Goal: Transaction & Acquisition: Purchase product/service

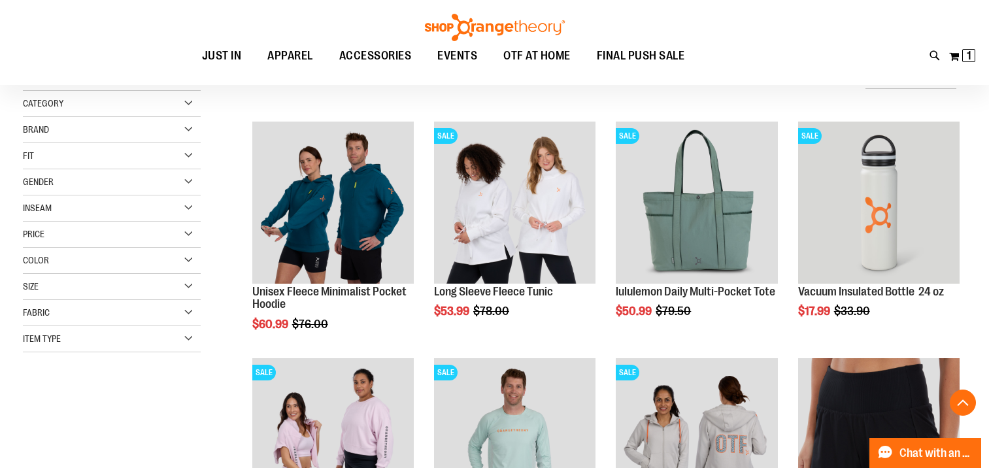
scroll to position [3520, 0]
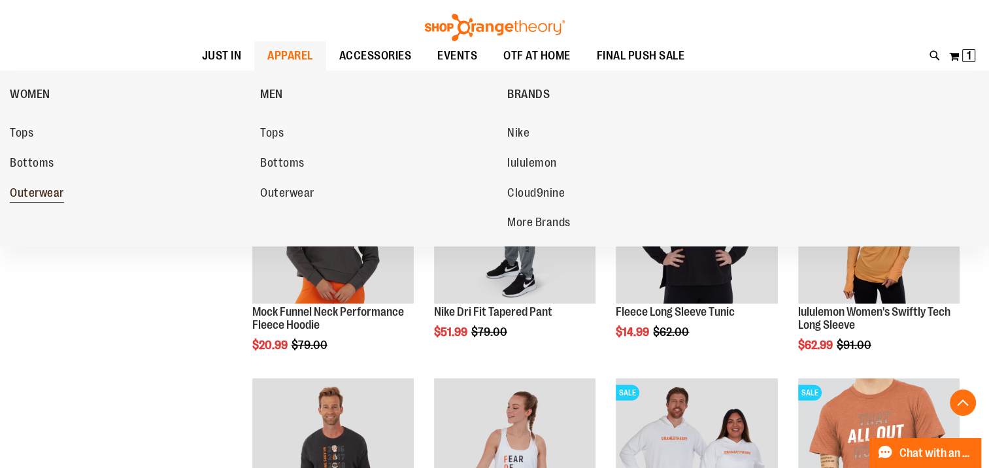
click at [50, 196] on span "Outerwear" at bounding box center [37, 194] width 54 height 16
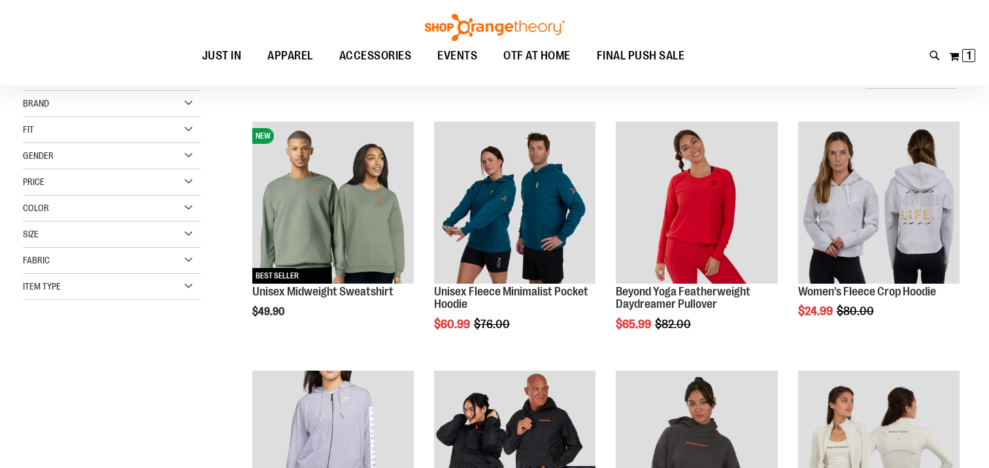
scroll to position [195, 0]
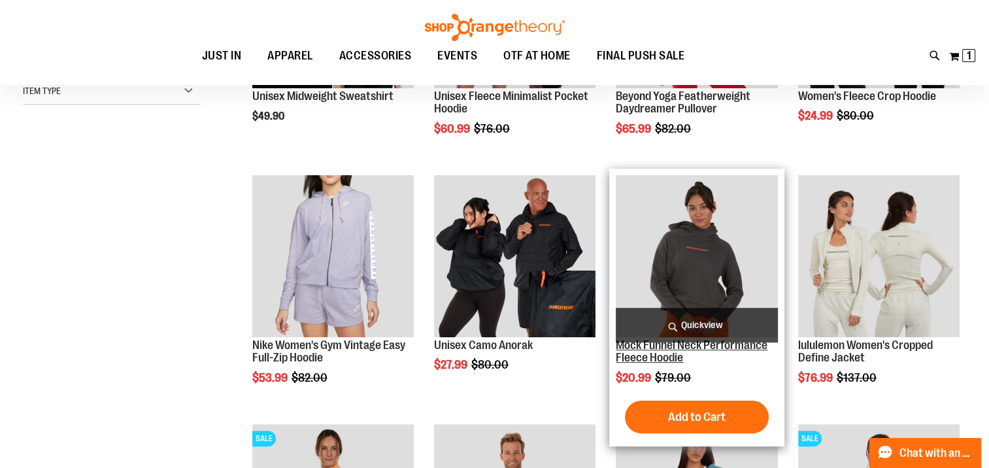
click at [673, 353] on link "Mock Funnel Neck Performance Fleece Hoodie" at bounding box center [692, 352] width 152 height 26
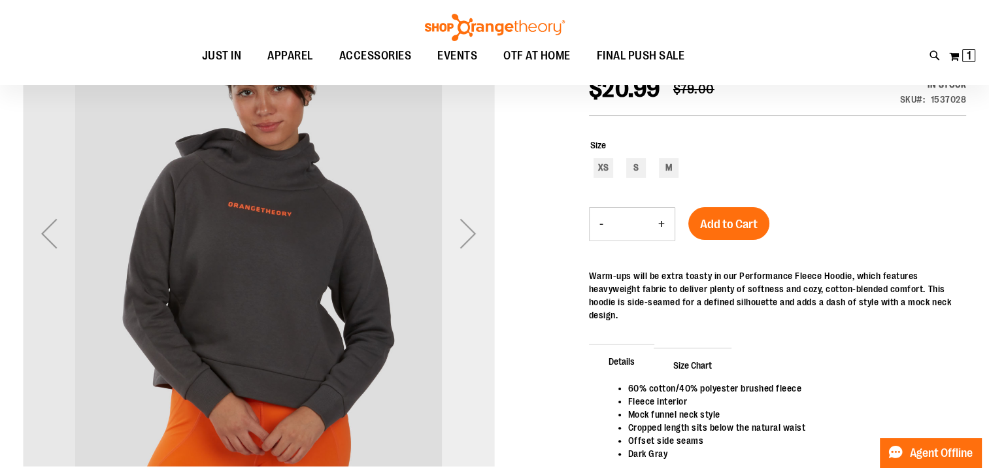
scroll to position [195, 0]
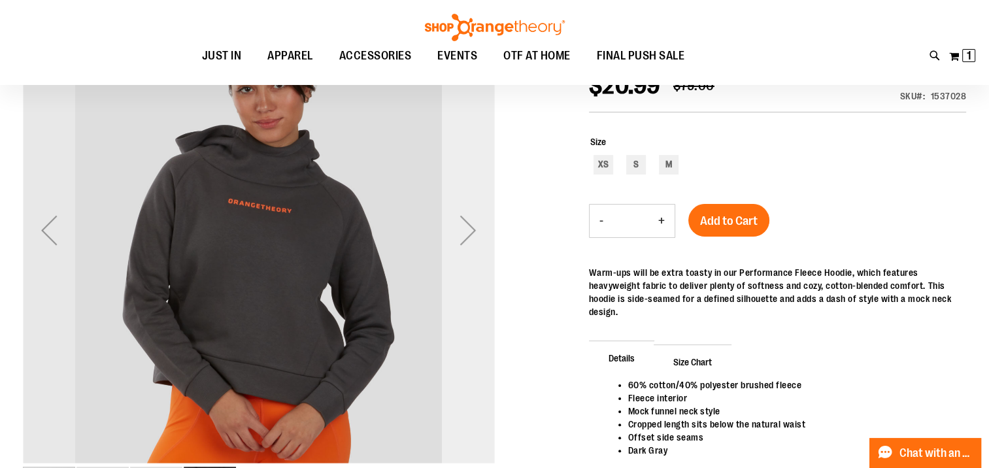
click at [463, 225] on div "Next" at bounding box center [468, 230] width 52 height 52
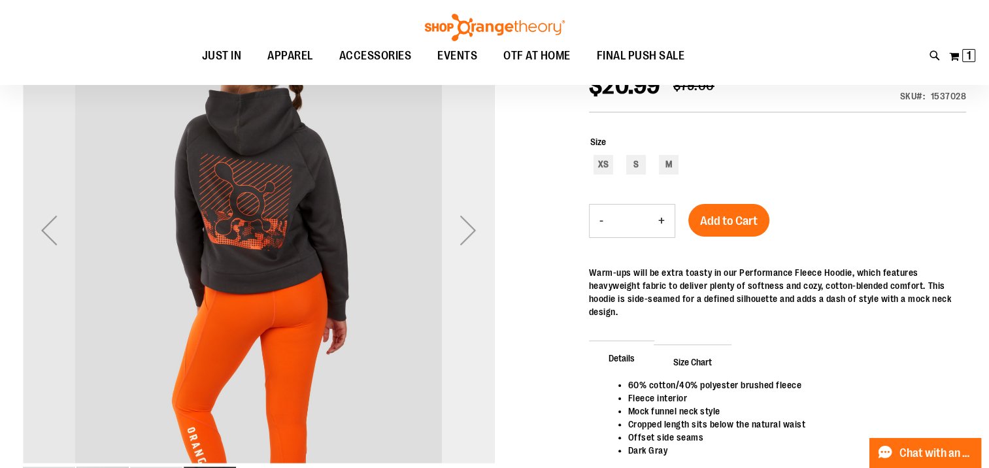
click at [463, 225] on div "Next" at bounding box center [468, 230] width 52 height 52
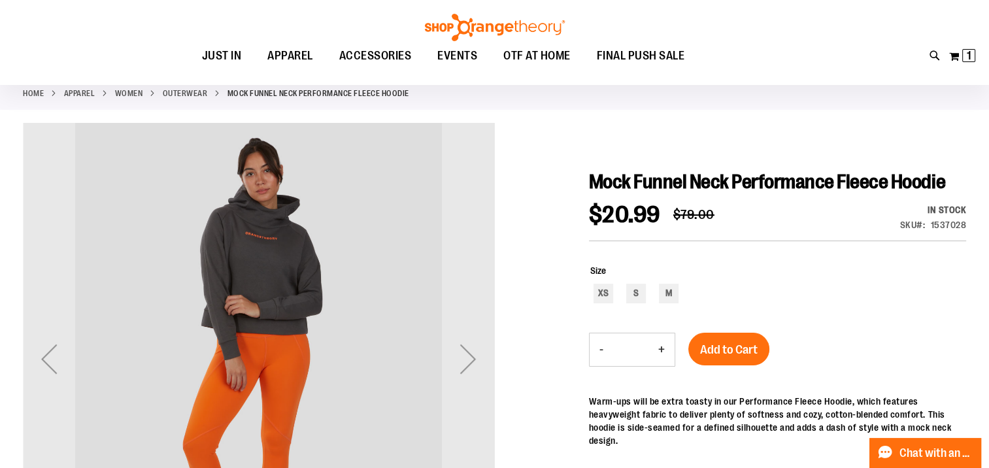
scroll to position [65, 0]
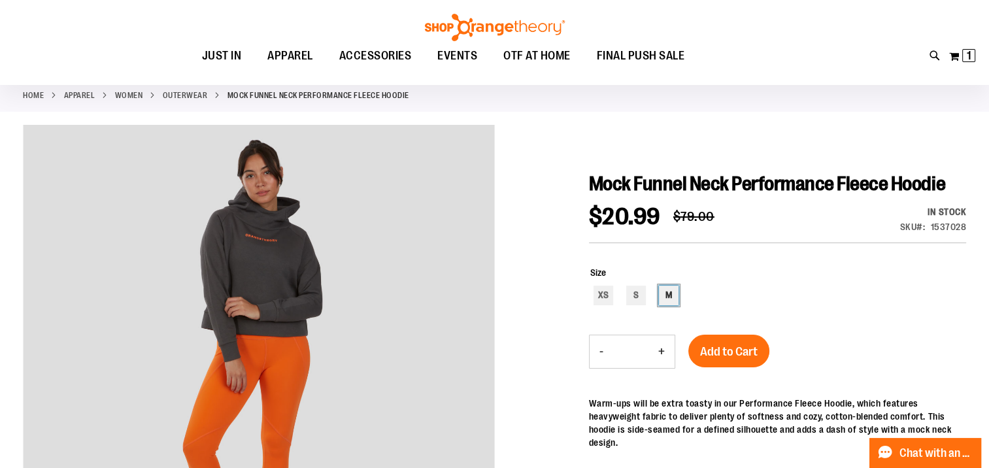
click at [668, 300] on div "M" at bounding box center [669, 296] width 20 height 20
type input "***"
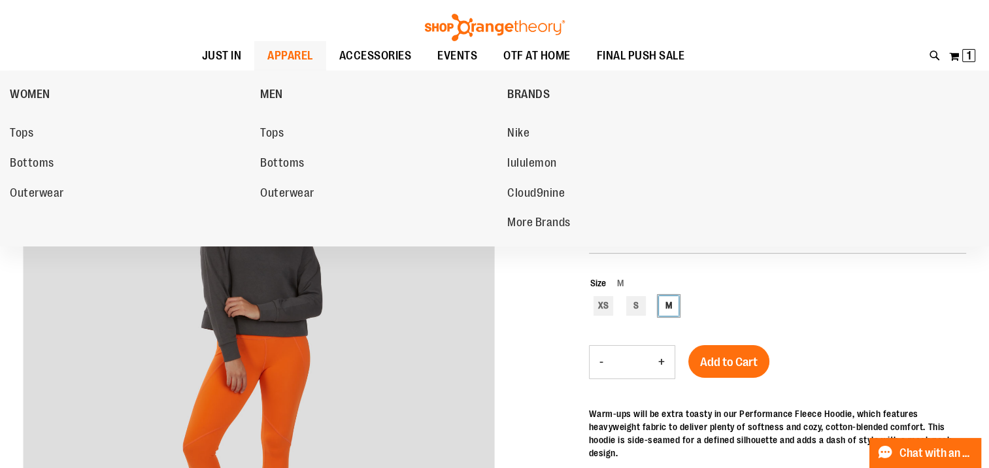
click at [267, 55] on span "APPAREL" at bounding box center [290, 55] width 46 height 29
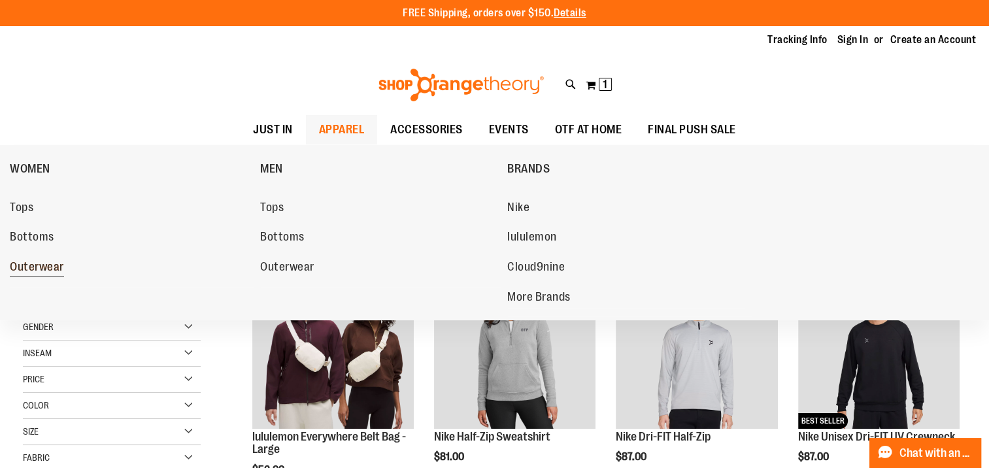
click at [29, 268] on span "Outerwear" at bounding box center [37, 268] width 54 height 16
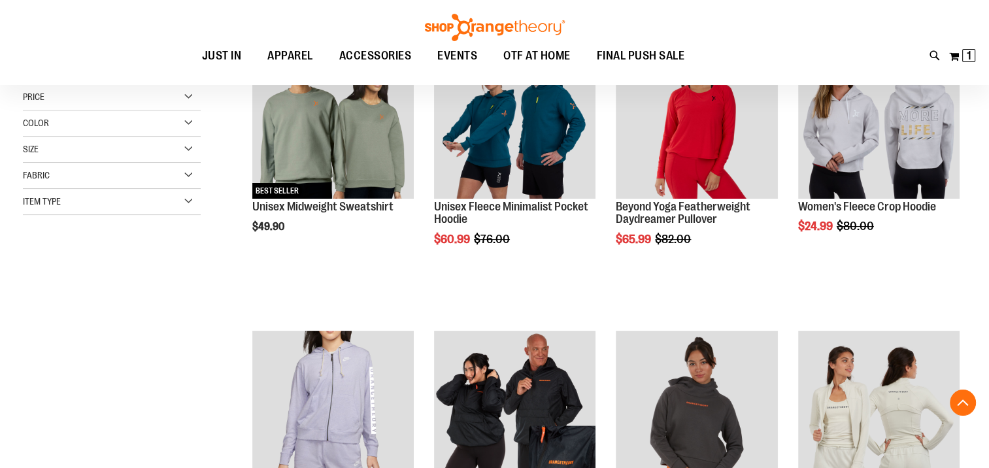
scroll to position [457, 0]
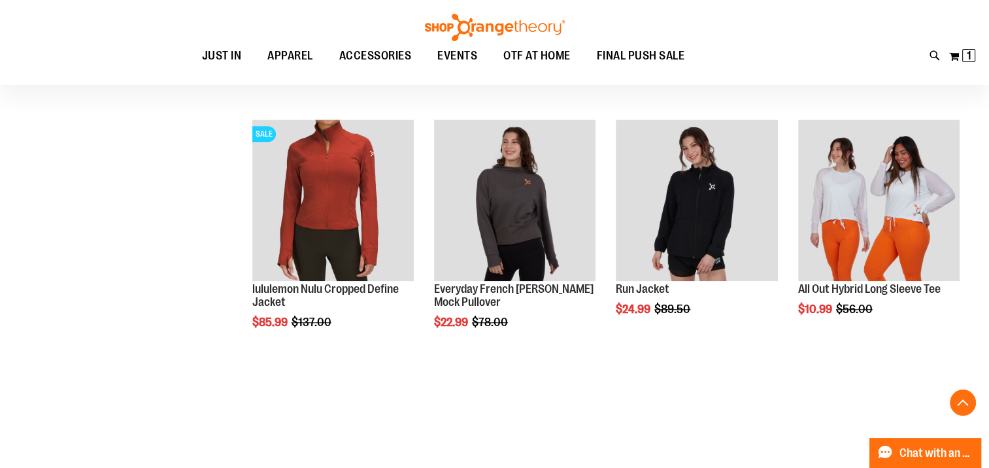
scroll to position [1045, 0]
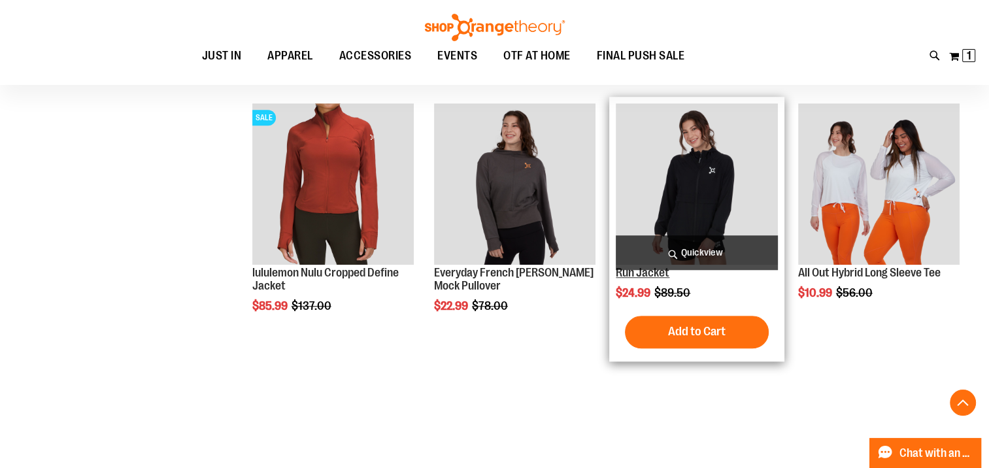
click at [634, 271] on link "Run Jacket" at bounding box center [643, 272] width 54 height 13
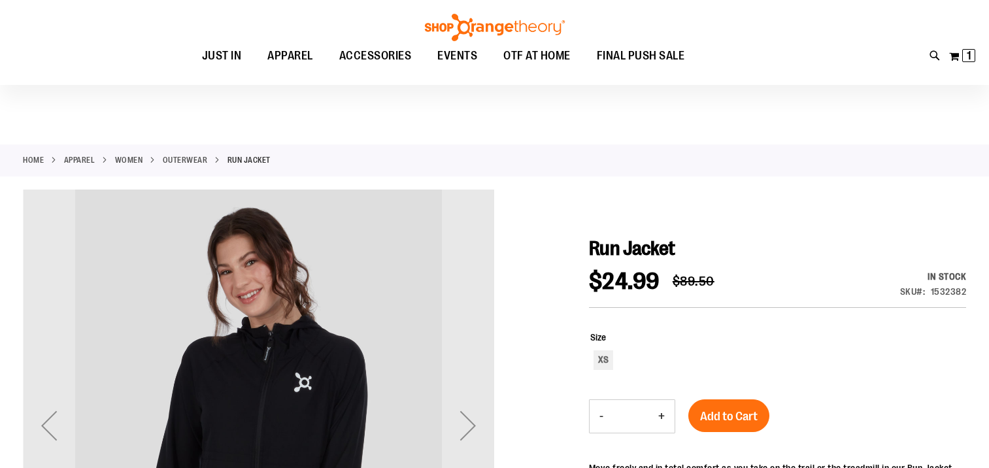
scroll to position [195, 0]
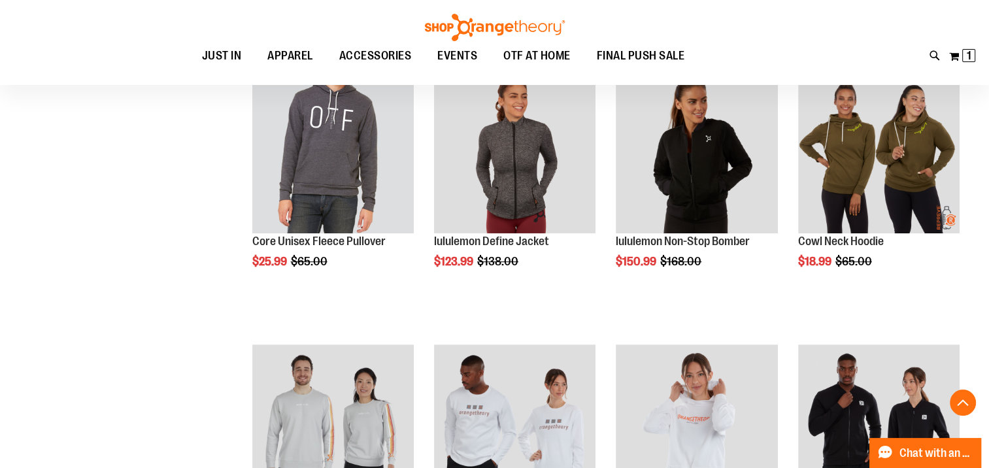
scroll to position [326, 0]
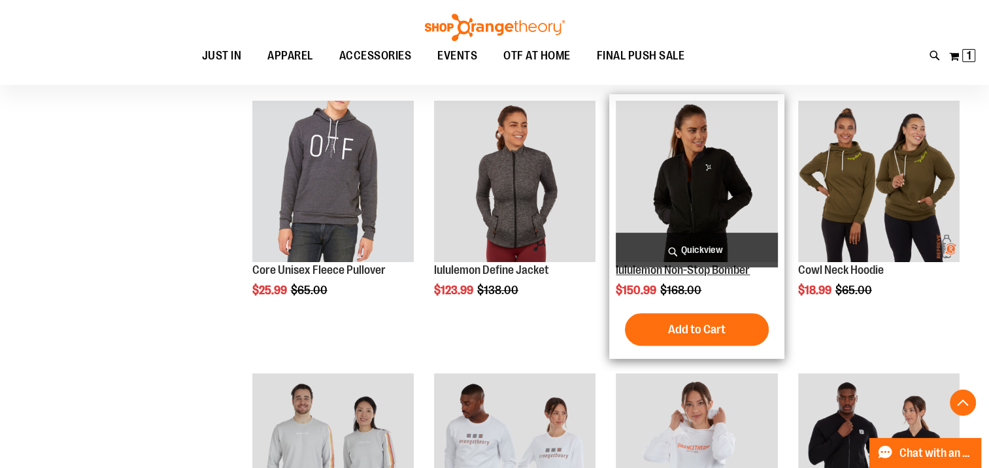
click at [708, 268] on link "lululemon Non-Stop Bomber" at bounding box center [683, 269] width 134 height 13
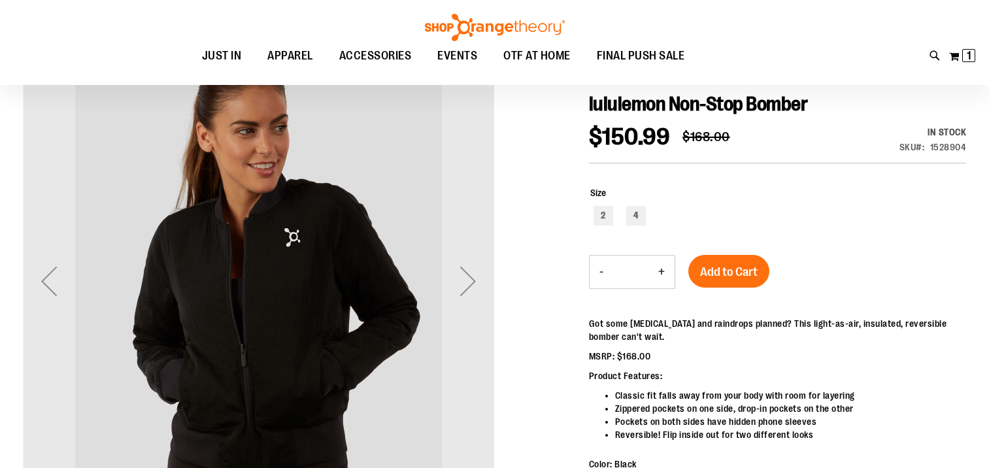
scroll to position [130, 0]
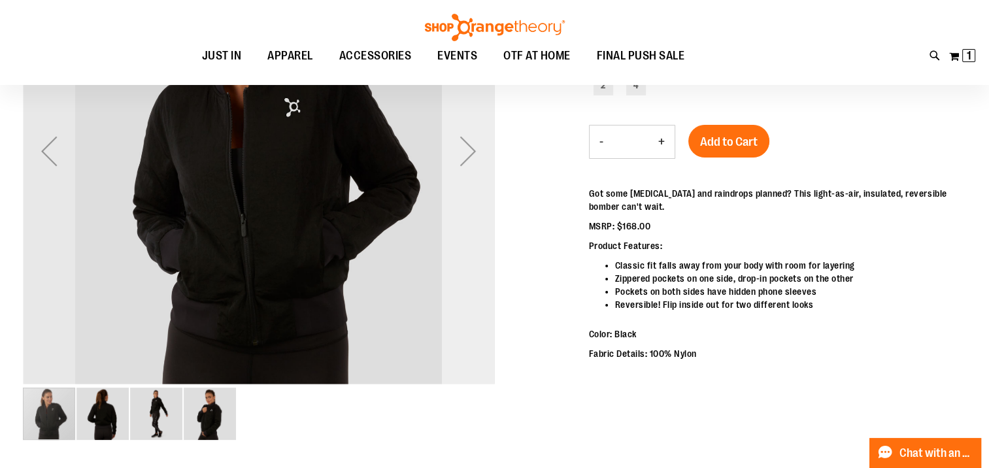
click at [476, 154] on div "Next" at bounding box center [468, 151] width 52 height 52
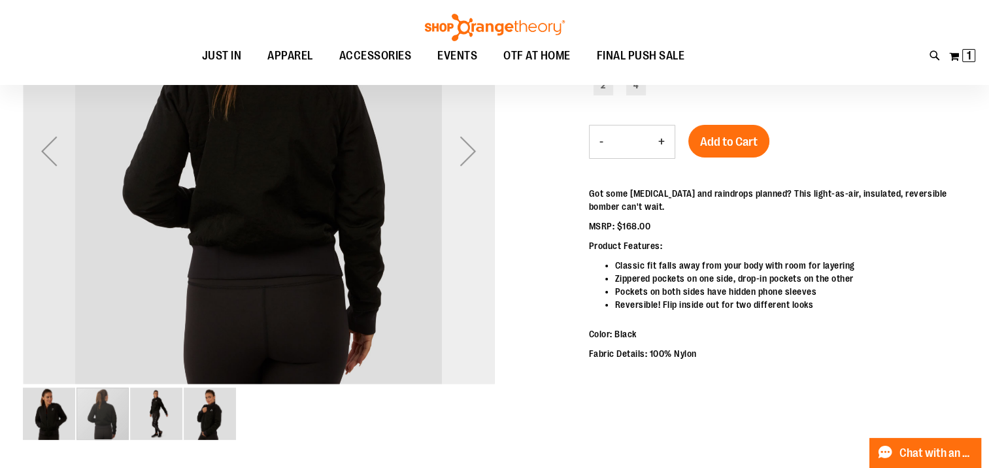
click at [476, 154] on div "Next" at bounding box center [468, 151] width 52 height 52
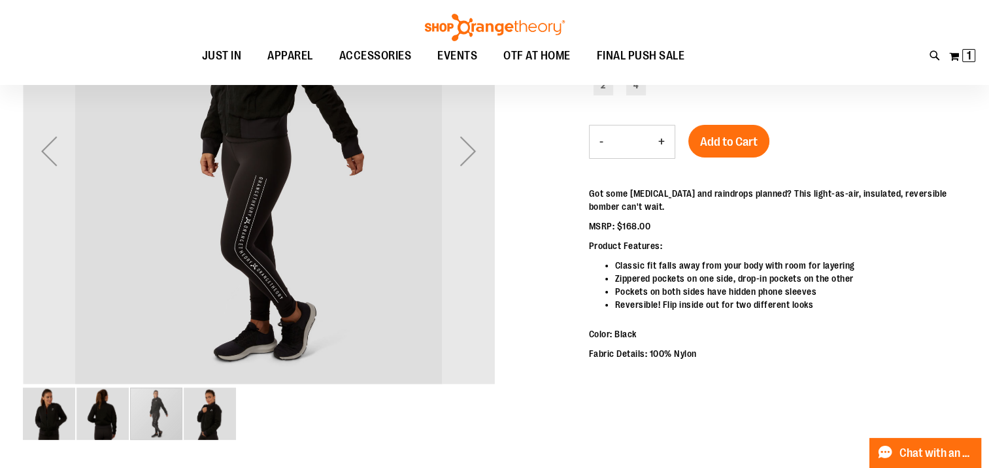
scroll to position [65, 0]
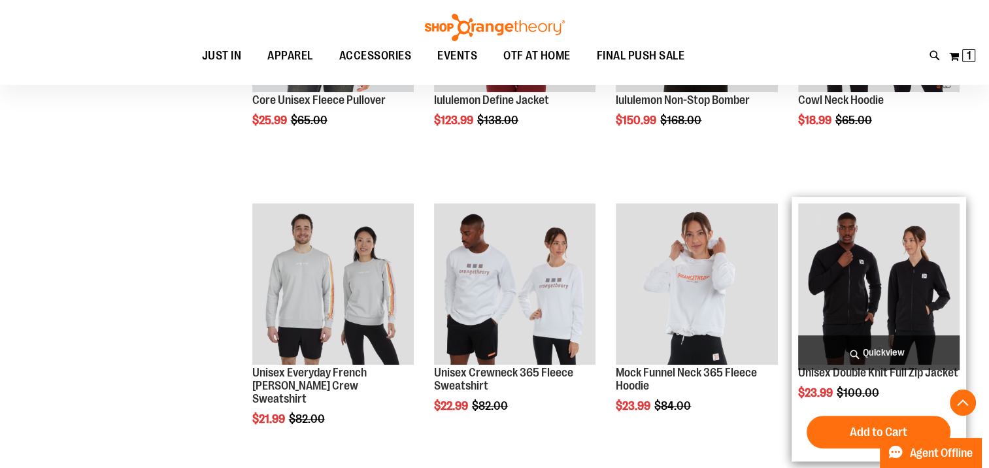
scroll to position [674, 0]
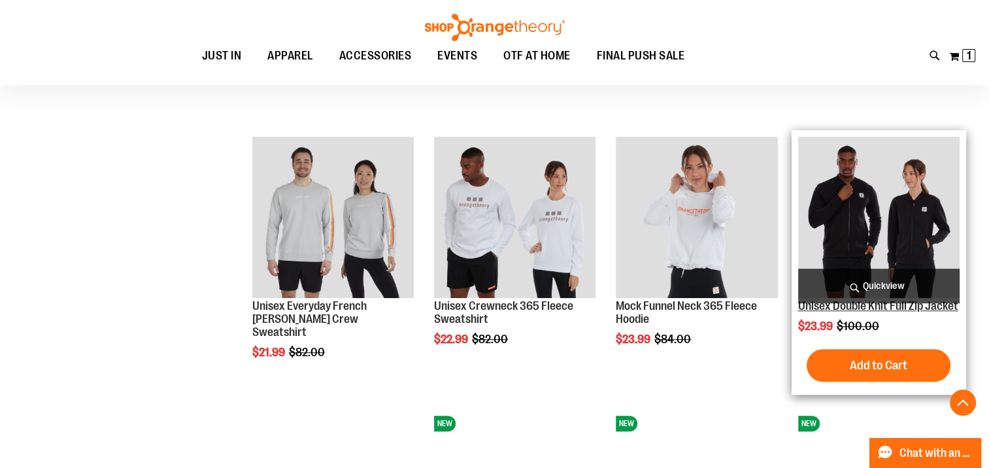
click at [853, 305] on link "Unisex Double Knit Full Zip Jacket" at bounding box center [878, 305] width 160 height 13
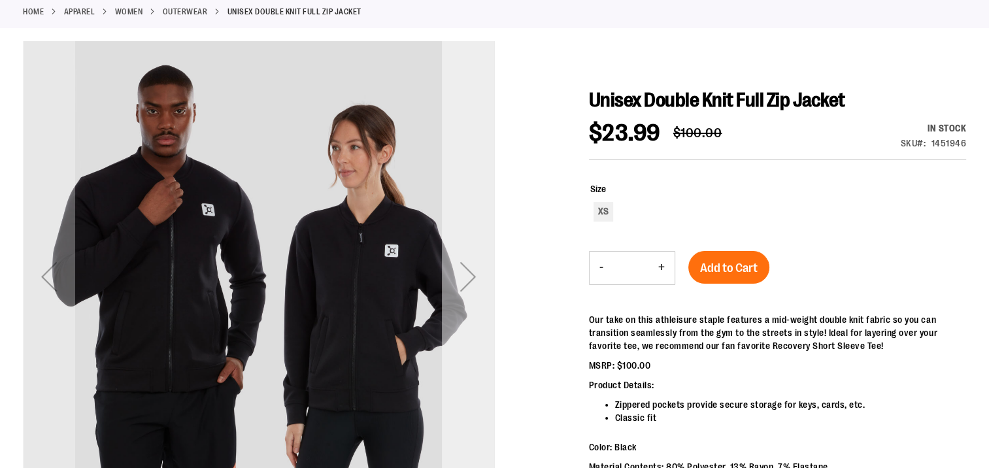
scroll to position [195, 0]
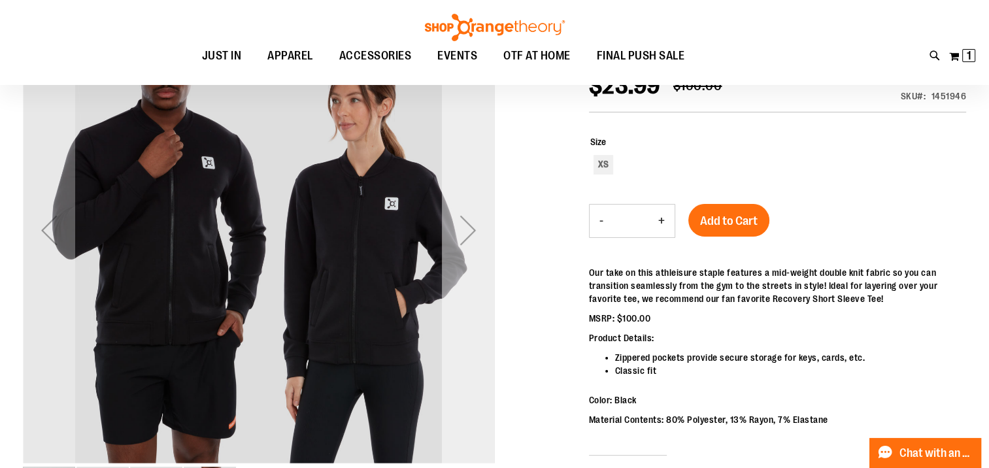
click at [469, 243] on div "Next" at bounding box center [468, 230] width 52 height 52
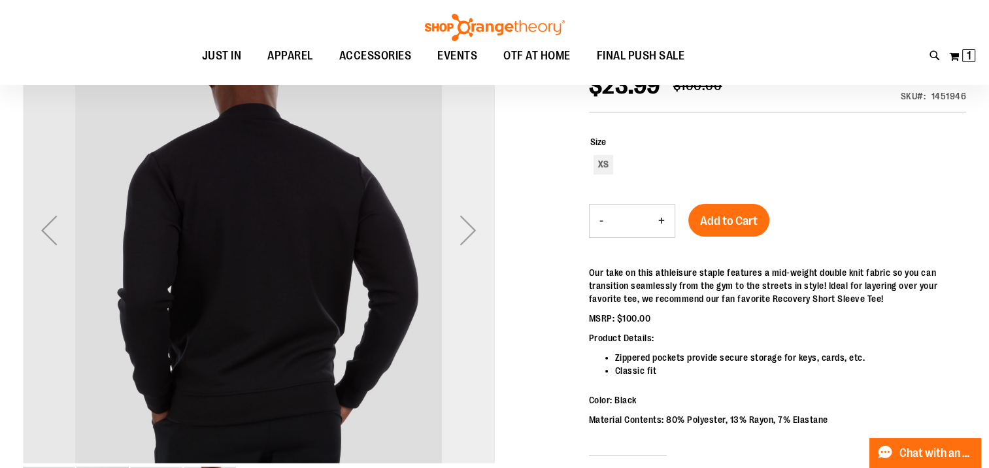
click at [469, 243] on div "Next" at bounding box center [468, 230] width 52 height 52
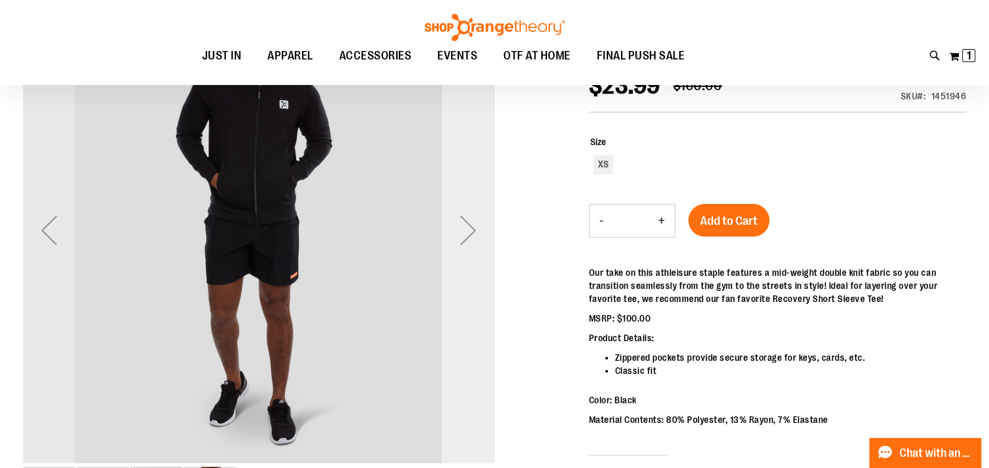
click at [469, 243] on div "Next" at bounding box center [468, 230] width 52 height 52
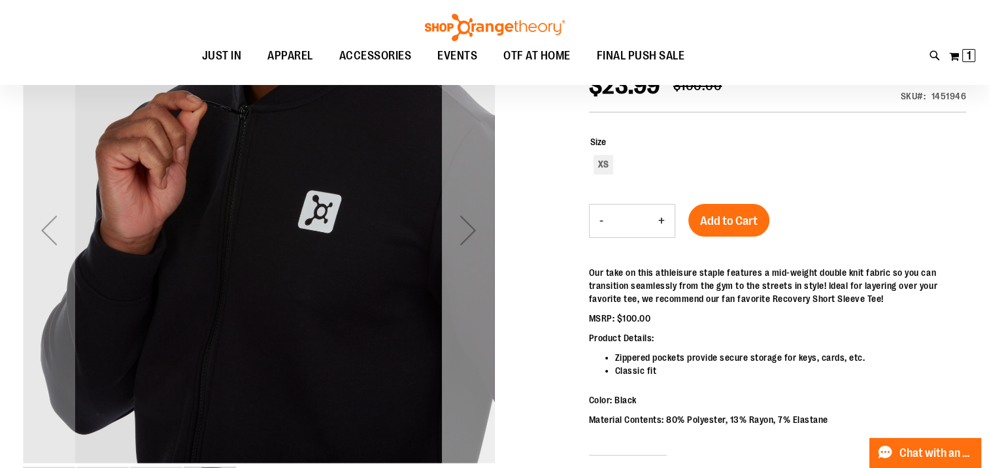
click at [469, 243] on div "Next" at bounding box center [468, 230] width 52 height 52
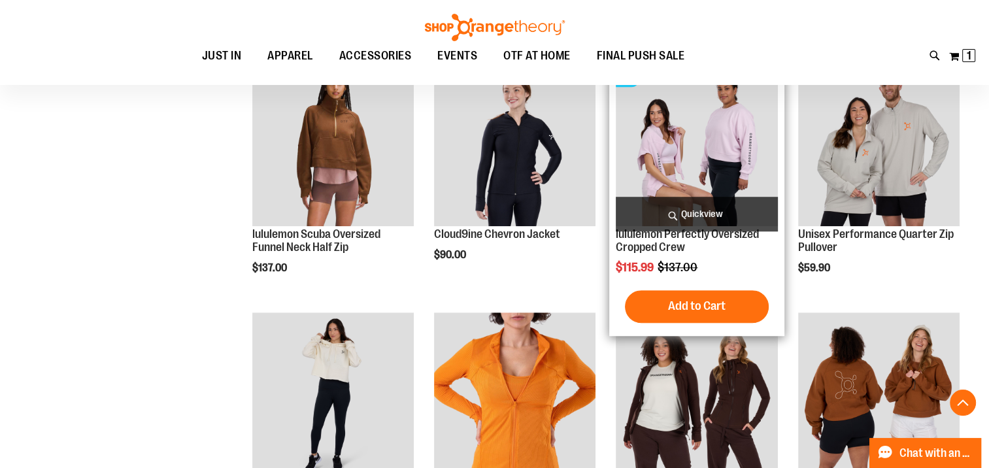
scroll to position [1001, 0]
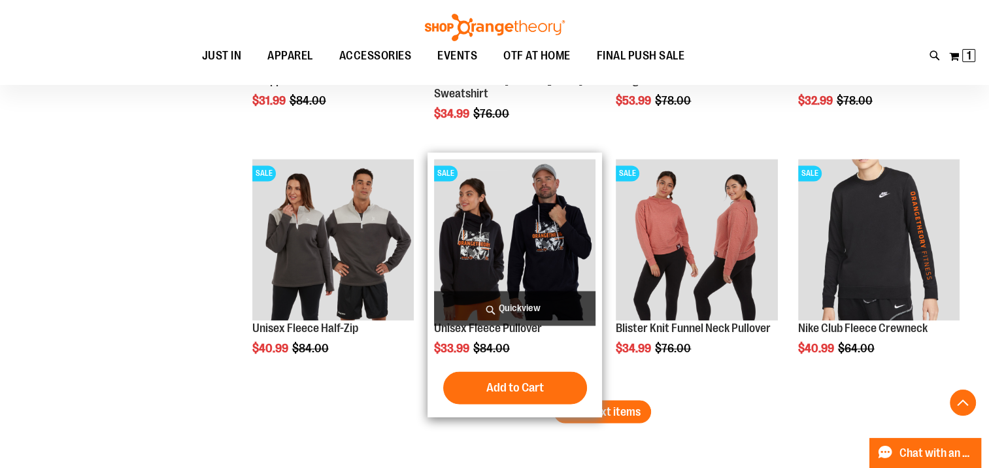
scroll to position [2112, 0]
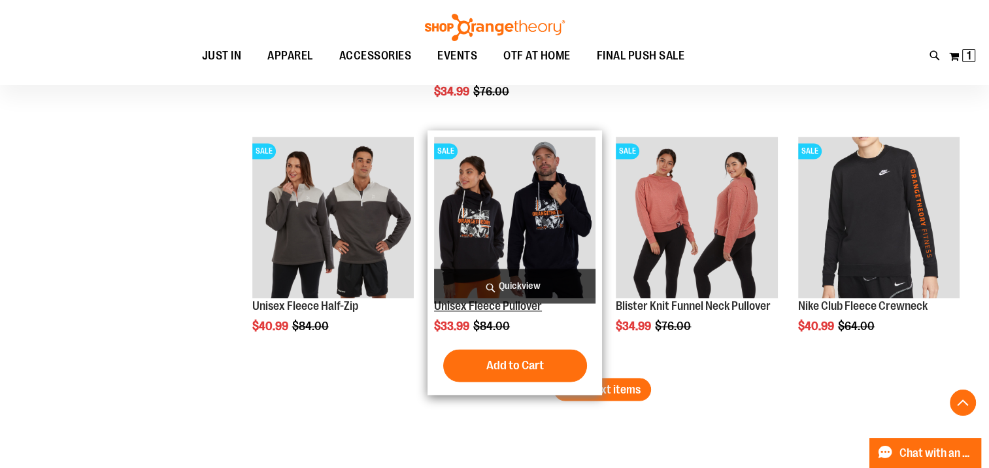
click at [497, 306] on link "Unisex Fleece Pullover" at bounding box center [488, 305] width 108 height 13
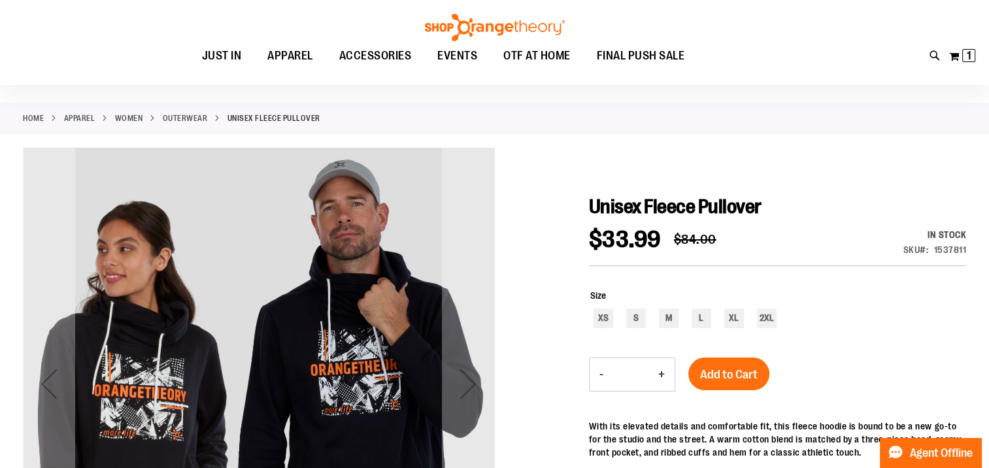
scroll to position [130, 0]
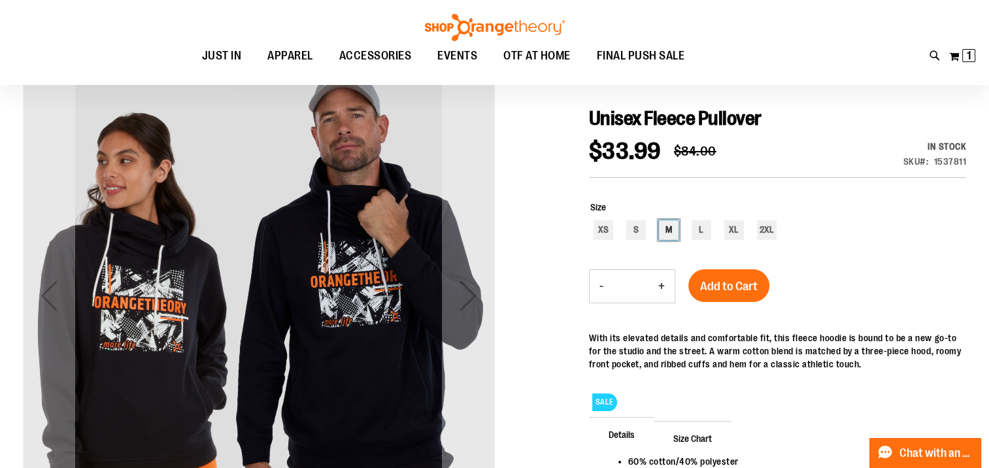
click at [666, 233] on div "M" at bounding box center [669, 230] width 20 height 20
type input "***"
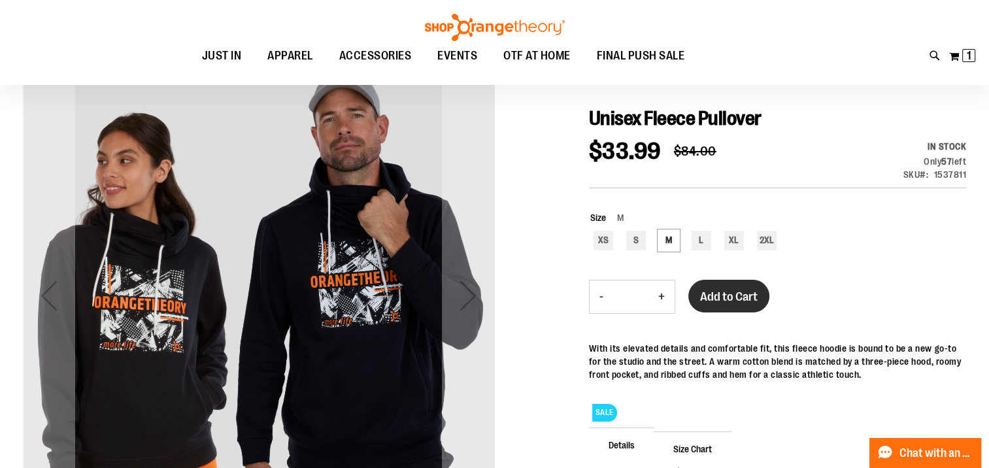
click at [729, 288] on button "Add to Cart" at bounding box center [728, 296] width 81 height 33
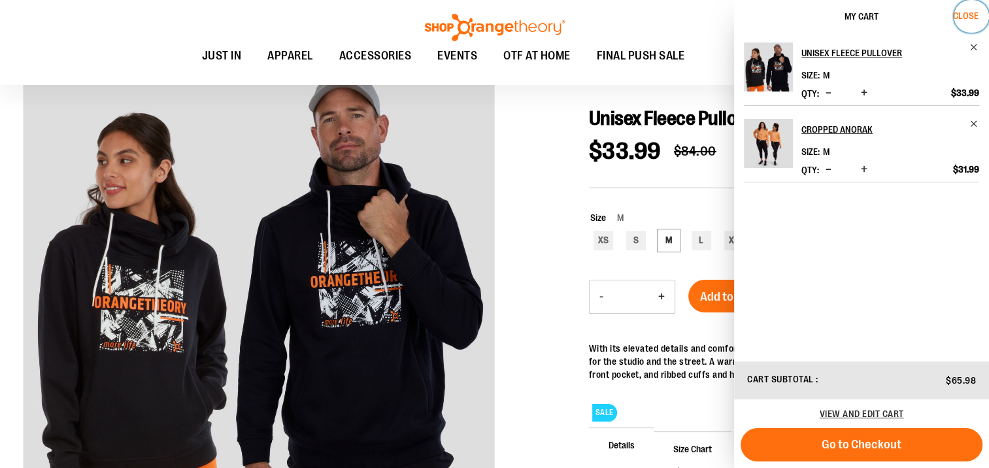
click at [967, 14] on span "Close" at bounding box center [965, 15] width 25 height 10
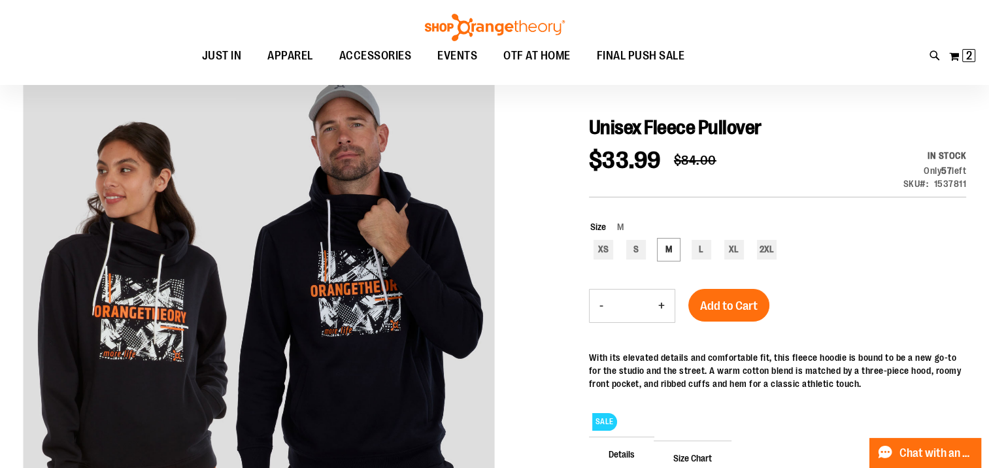
scroll to position [0, 0]
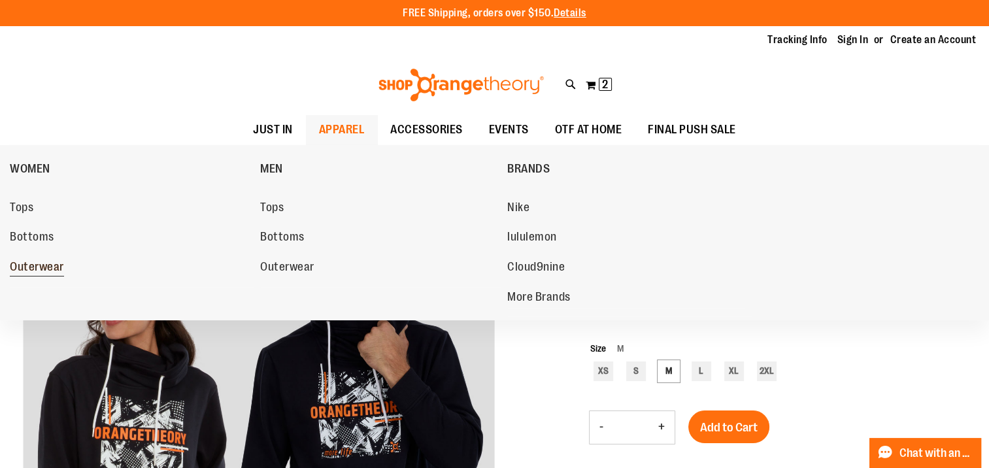
click at [37, 268] on span "Outerwear" at bounding box center [37, 268] width 54 height 16
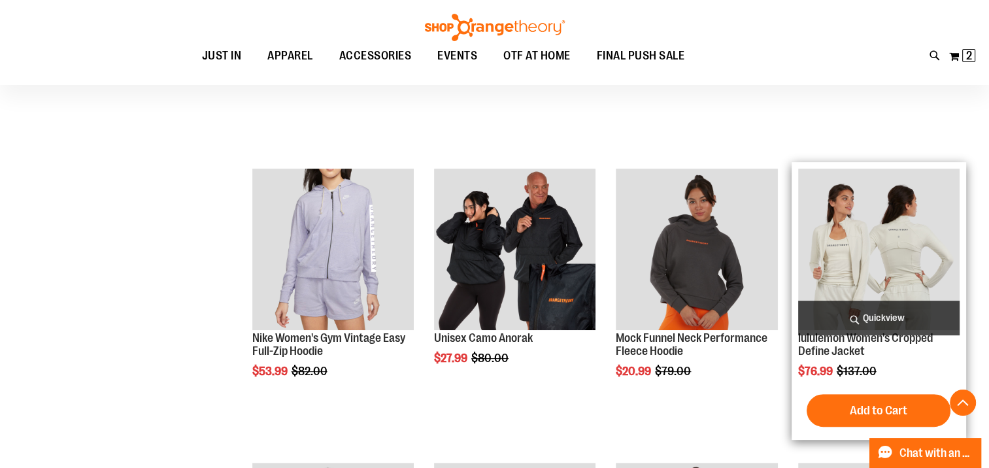
scroll to position [457, 0]
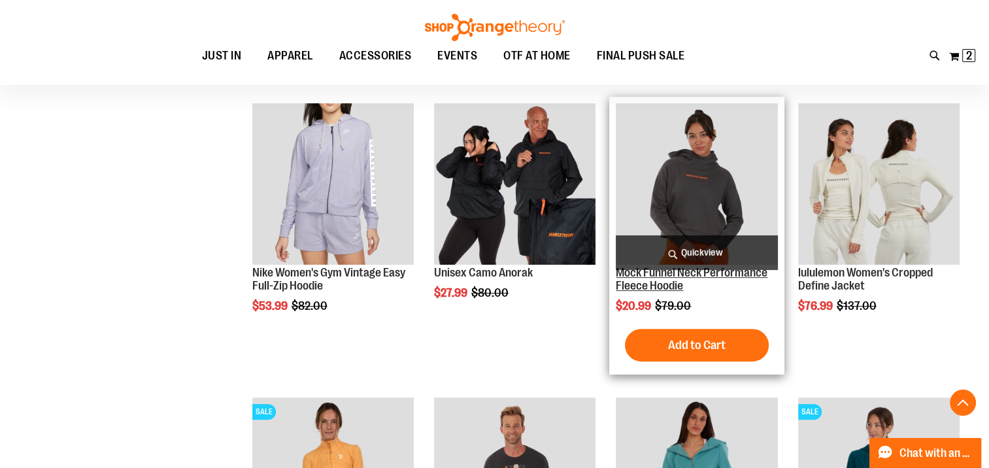
click at [665, 280] on link "Mock Funnel Neck Performance Fleece Hoodie" at bounding box center [692, 279] width 152 height 26
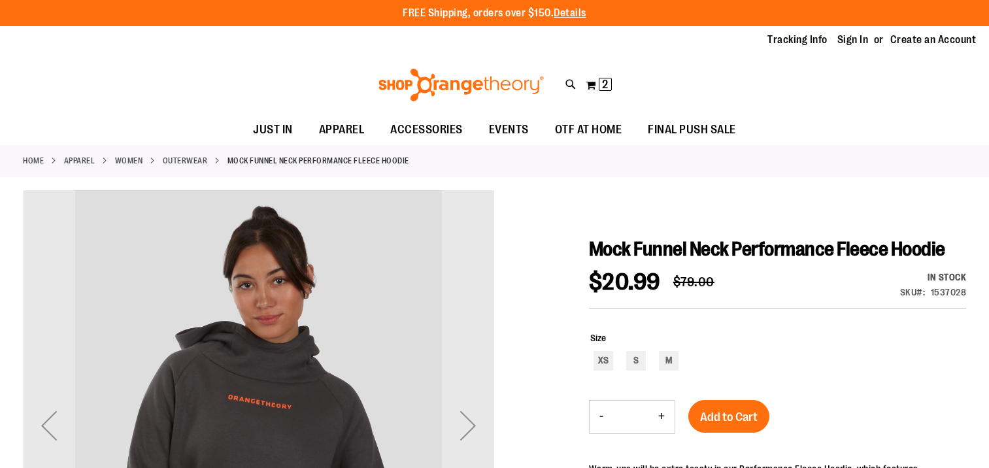
click at [668, 356] on div "M" at bounding box center [669, 361] width 20 height 20
type input "***"
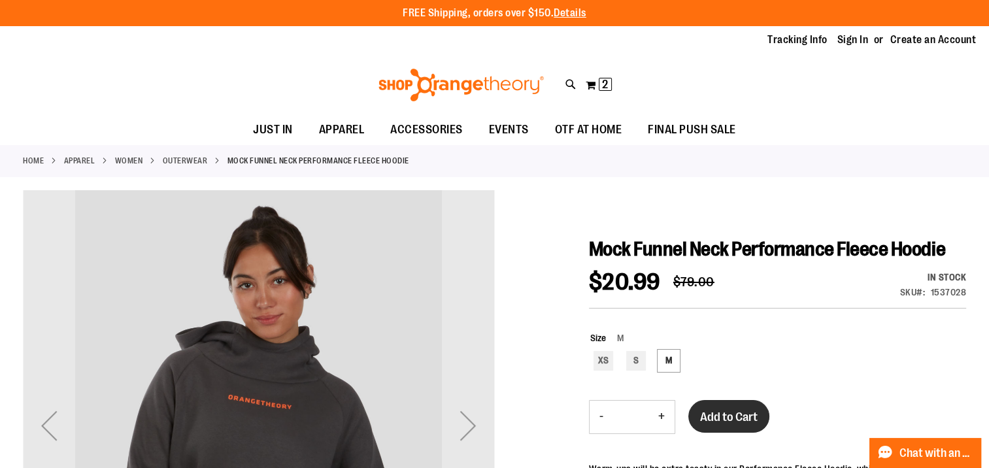
click at [719, 415] on button "Add to Cart" at bounding box center [728, 416] width 81 height 33
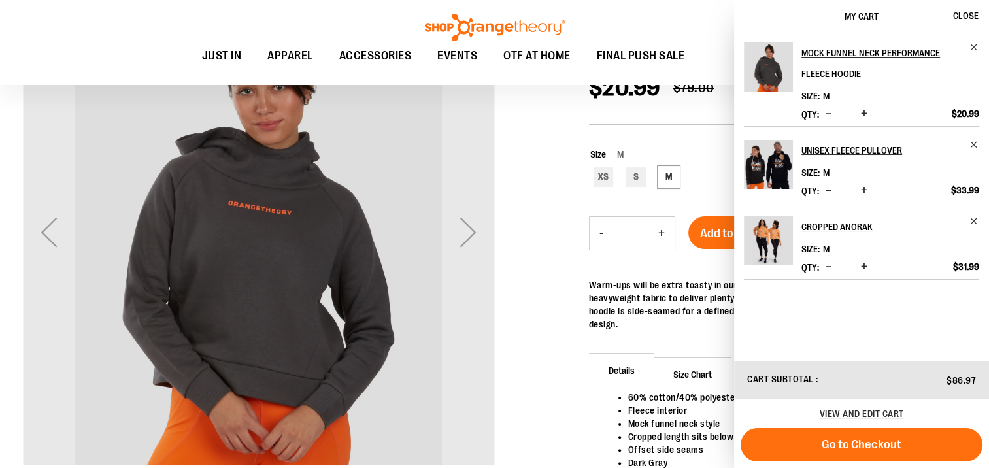
scroll to position [65, 0]
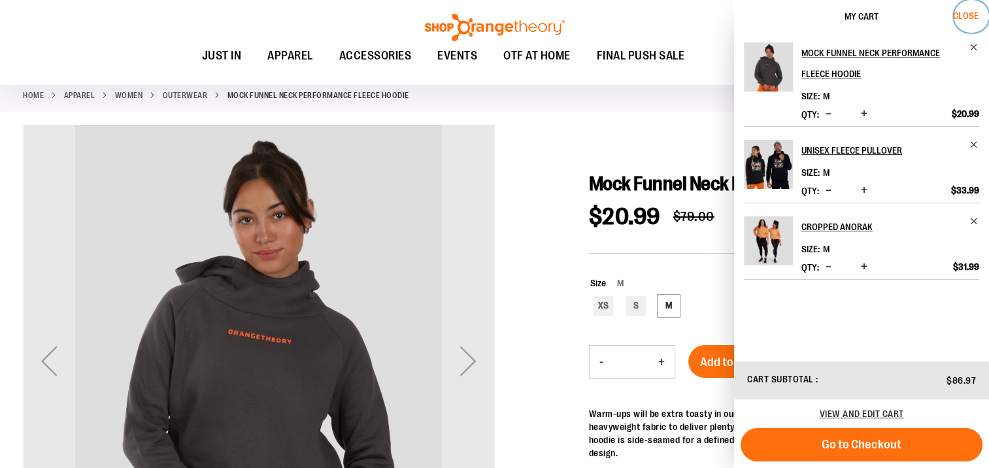
click at [967, 17] on span "Close" at bounding box center [965, 15] width 25 height 10
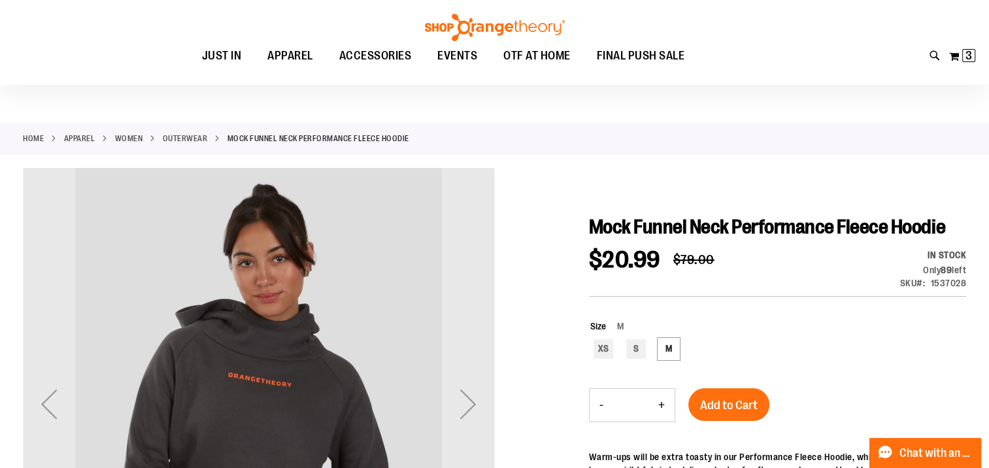
scroll to position [0, 0]
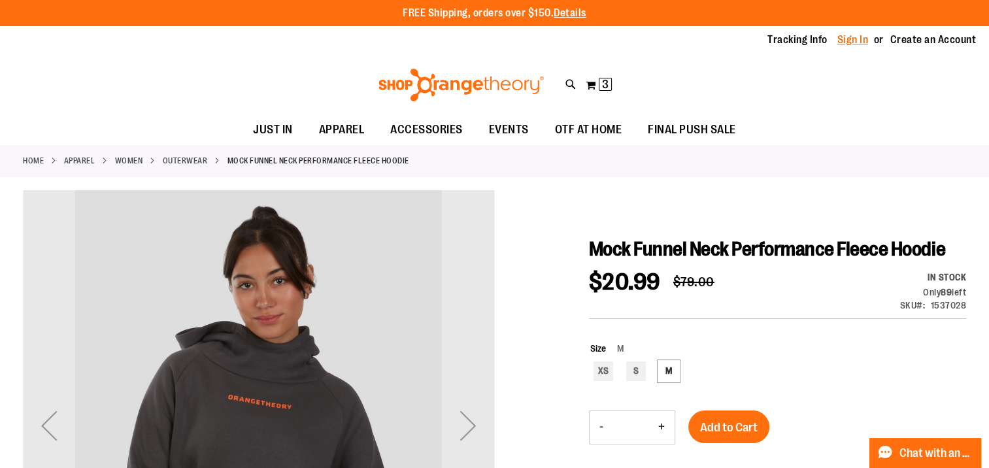
click at [862, 44] on link "Sign In" at bounding box center [852, 40] width 31 height 14
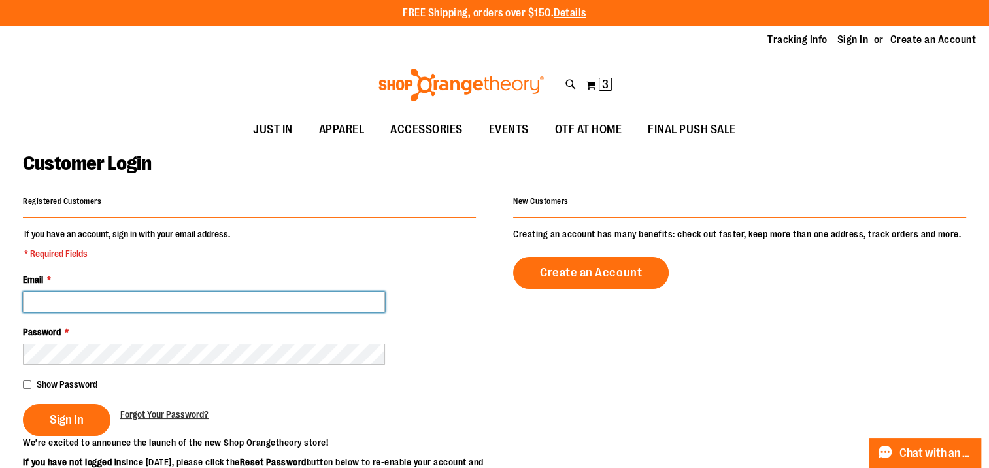
click at [180, 297] on input "Email *" at bounding box center [204, 301] width 362 height 21
drag, startPoint x: 214, startPoint y: 306, endPoint x: 5, endPoint y: 295, distance: 210.1
click at [5, 295] on main "**********" at bounding box center [494, 423] width 989 height 557
type input "**********"
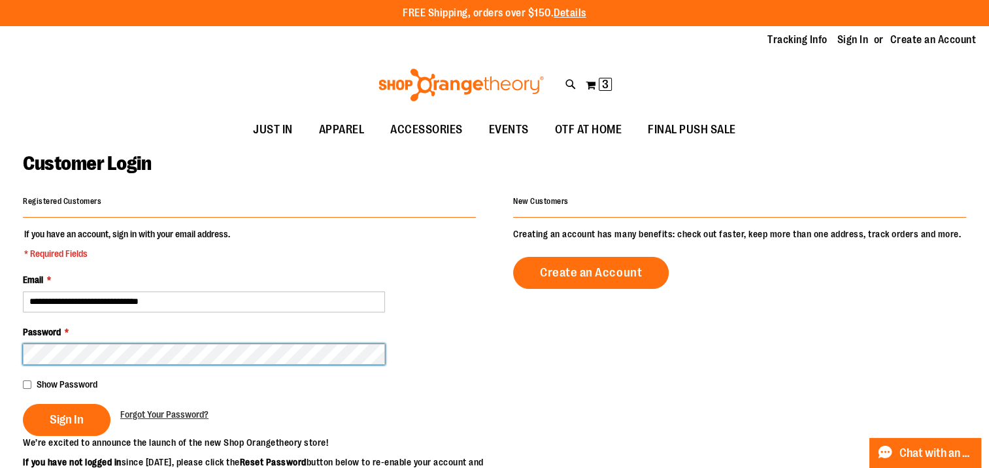
click at [23, 404] on button "Sign In" at bounding box center [67, 420] width 88 height 32
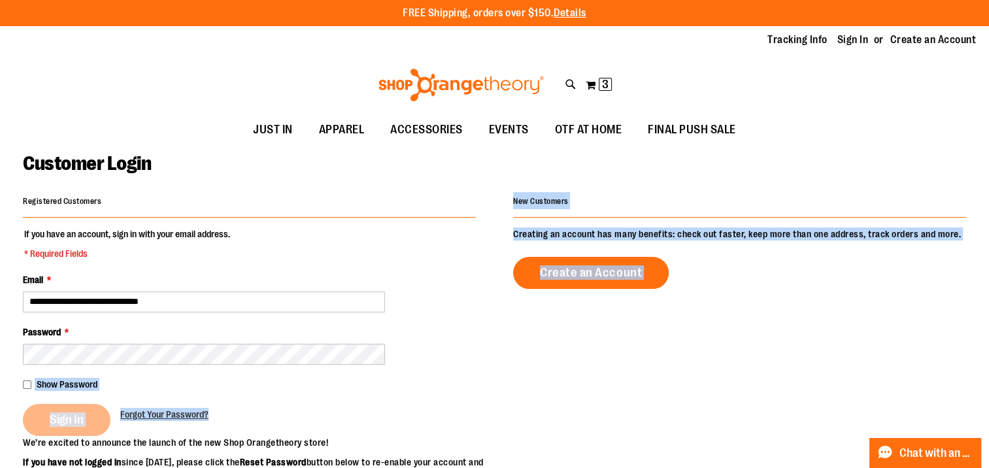
drag, startPoint x: 306, startPoint y: 312, endPoint x: -3, endPoint y: 298, distance: 308.8
click at [0, 298] on html "Skip to Content The store will not work correctly when cookies are disabled. FR…" at bounding box center [494, 234] width 989 height 468
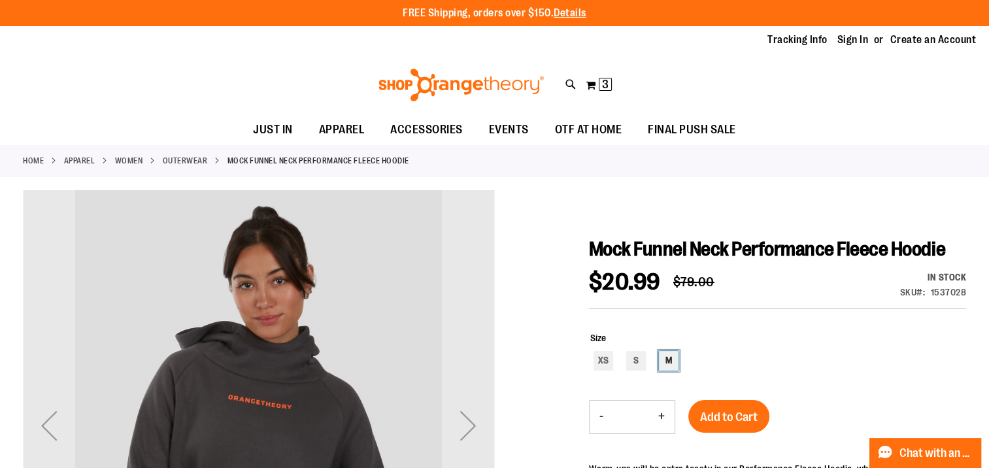
click at [669, 364] on div "M" at bounding box center [669, 361] width 20 height 20
type input "***"
click at [714, 410] on span "Add to Cart" at bounding box center [729, 417] width 58 height 14
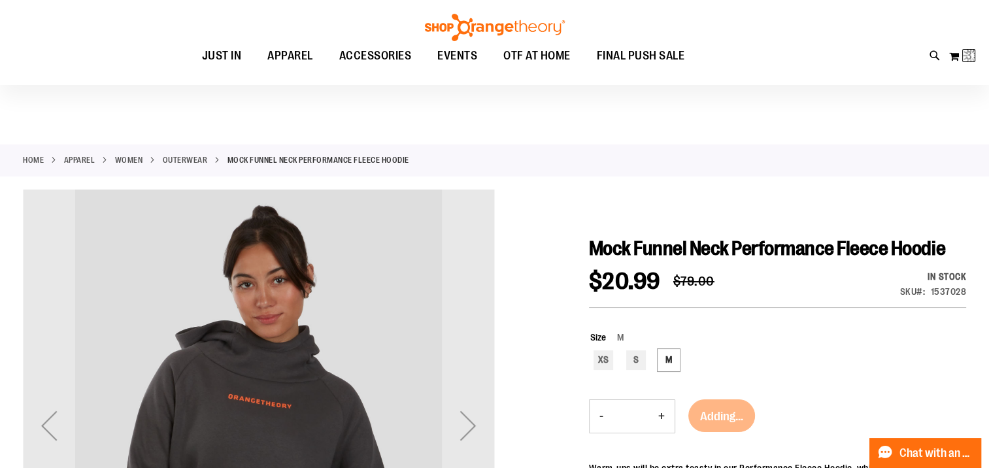
scroll to position [130, 0]
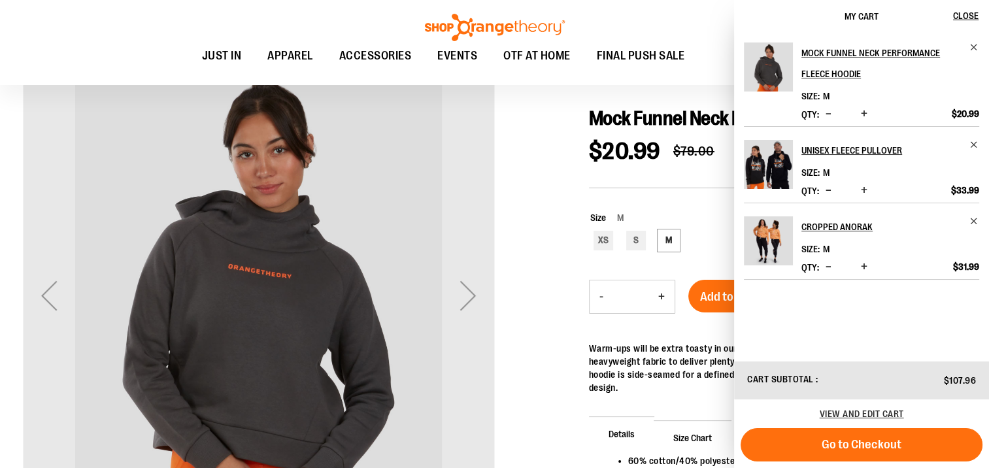
click at [827, 114] on span "Decrease product quantity" at bounding box center [828, 113] width 6 height 13
